Goal: Task Accomplishment & Management: Complete application form

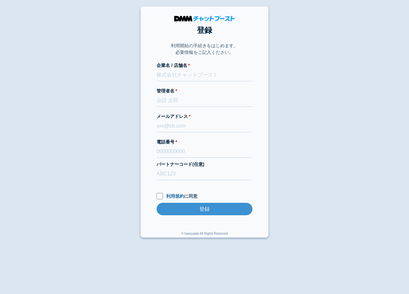
click at [103, 43] on body "登録 利用開始の手続きをはじめます。 必要情報をご記入ください。 企業名 / 店舗名 管理者名 メールアドレス 電話番号 パートナーコード(任意) 利用規約 …" at bounding box center [204, 121] width 409 height 231
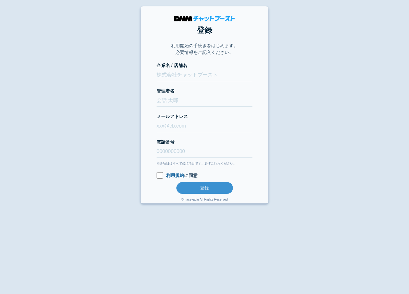
click at [116, 68] on body "登録 利用開始の手続きをはじめます。 必要情報をご記入ください。 企業名 / 店舗名 管理者名 メールアドレス 電話番号 ※各項目はすべて必須項目です。必ずご…" at bounding box center [204, 104] width 409 height 197
click at [154, 117] on section "登録 利用開始の手続きをはじめます。 必要情報をご記入ください。 企業名 / 店舗名 管理者名 メールアドレス 電話番号 ※各項目はすべて必須項目です。必ずご…" at bounding box center [204, 105] width 128 height 198
click at [115, 110] on body "登録 利用開始の手続きをはじめます。 必要情報をご記入ください。 企業名 / 店舗名 管理者名 メールアドレス 電話番号 ※各項目はすべて必須項目です。必ずご…" at bounding box center [204, 111] width 409 height 211
click at [125, 81] on body "登録 利用開始の手続きをはじめます。 必要情報をご記入ください。 企業名 / 店舗名 管理者名 メールアドレス 電話番号 ※各項目はすべて必須項目です。必ずご…" at bounding box center [204, 104] width 409 height 197
